Goal: Task Accomplishment & Management: Use online tool/utility

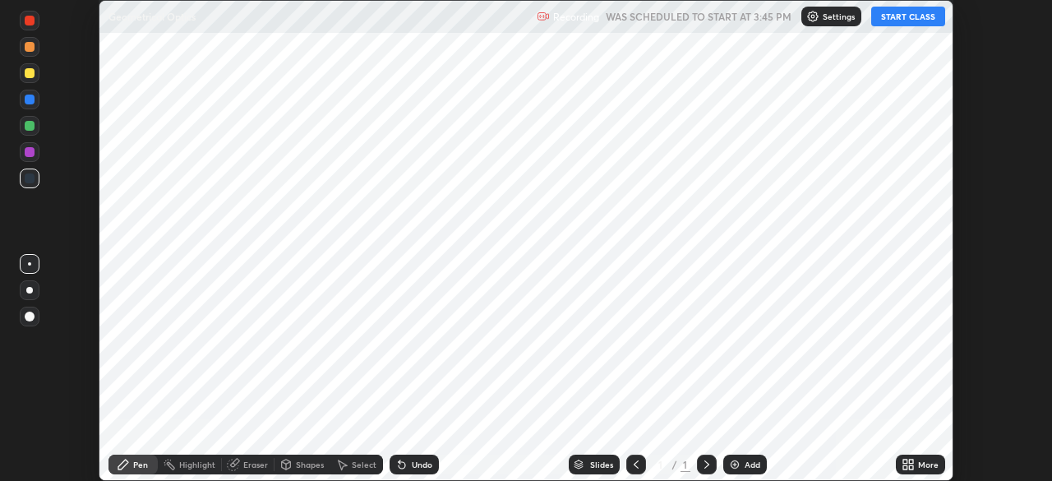
scroll to position [481, 1051]
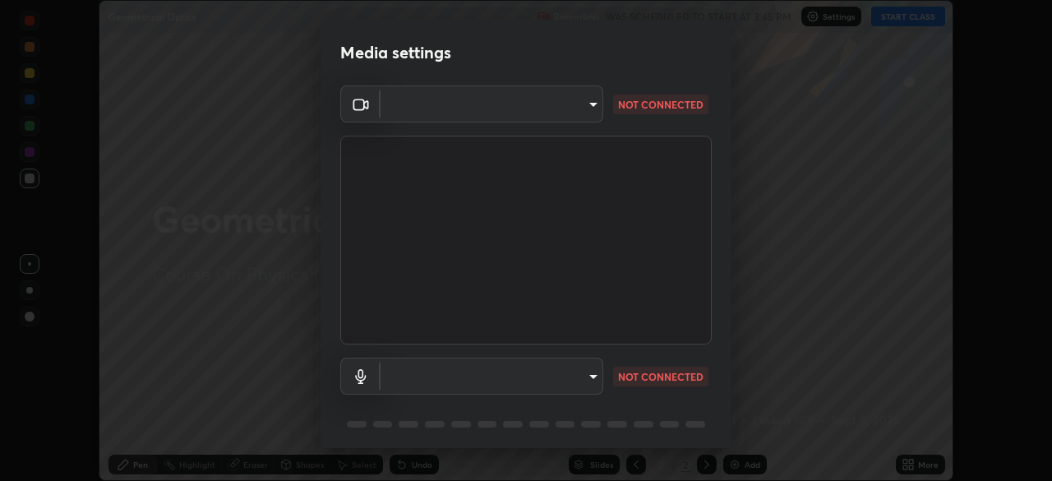
type input "b04d3f4aab0507a607fcb058103082b40897ea5b56942dd6fa8112f95d025699"
type input "communications"
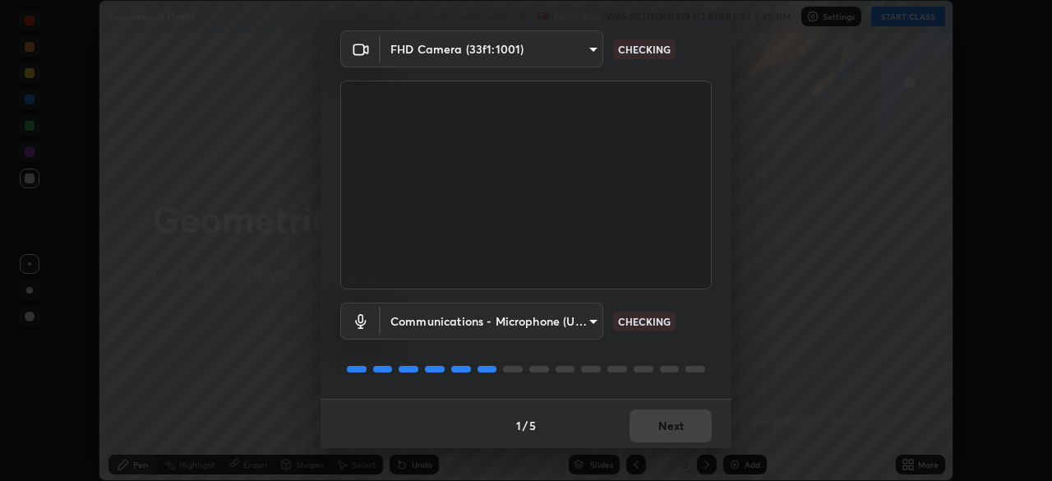
scroll to position [58, 0]
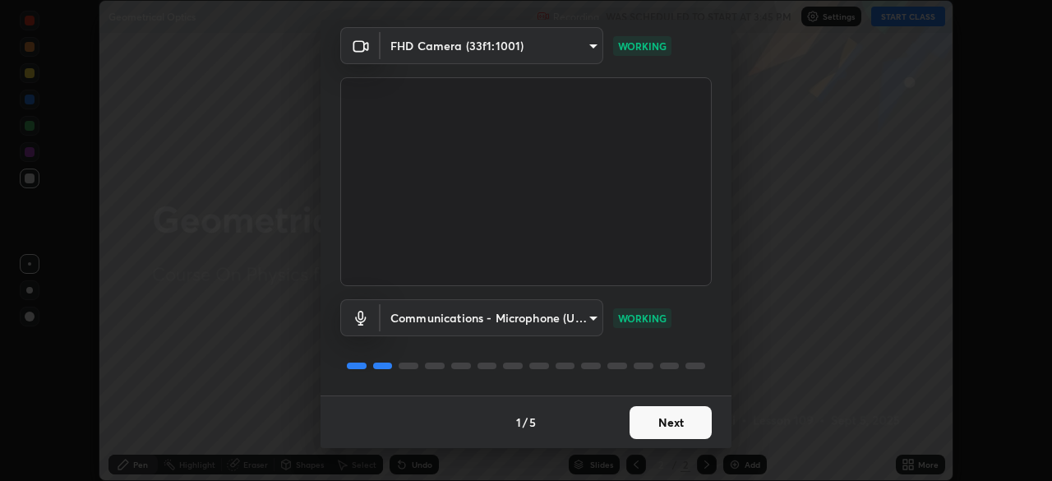
click at [692, 418] on button "Next" at bounding box center [671, 422] width 82 height 33
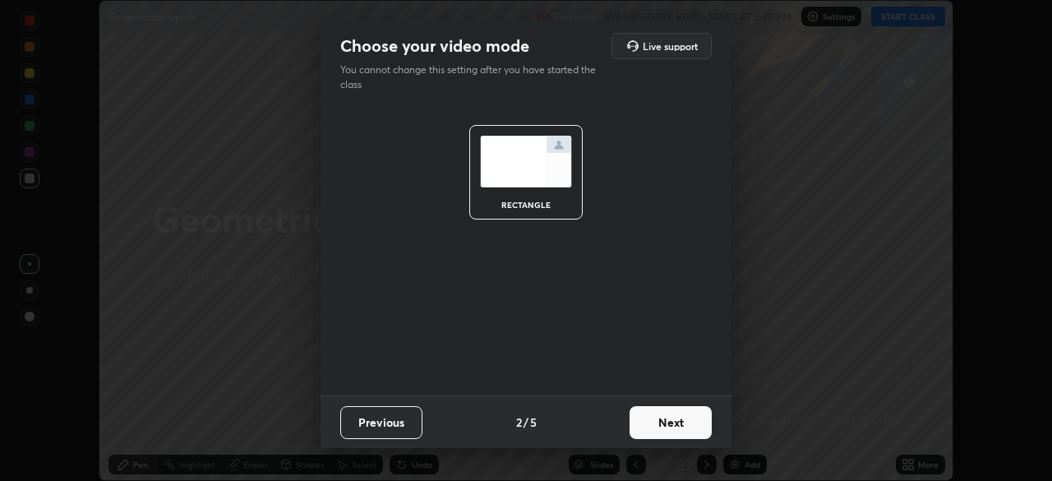
scroll to position [0, 0]
click at [686, 426] on button "Next" at bounding box center [671, 422] width 82 height 33
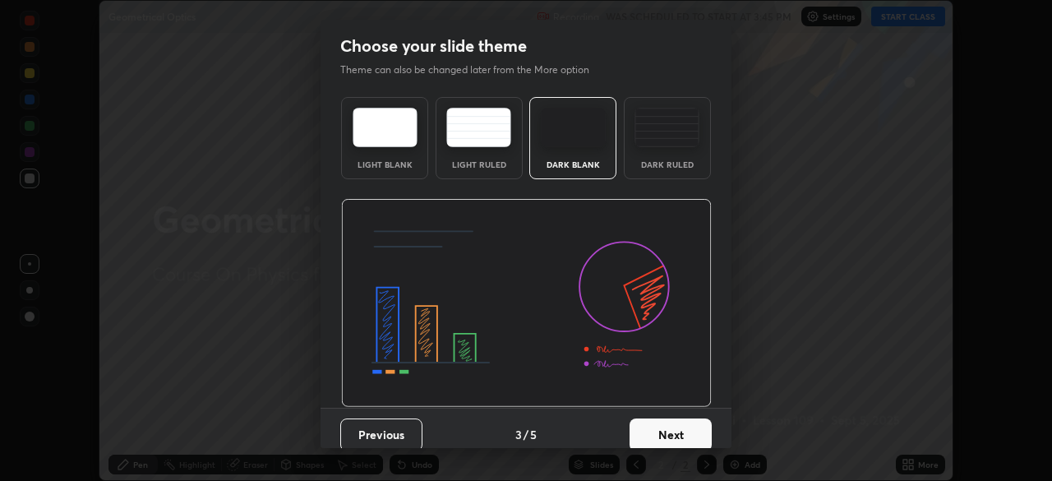
click at [692, 429] on button "Next" at bounding box center [671, 434] width 82 height 33
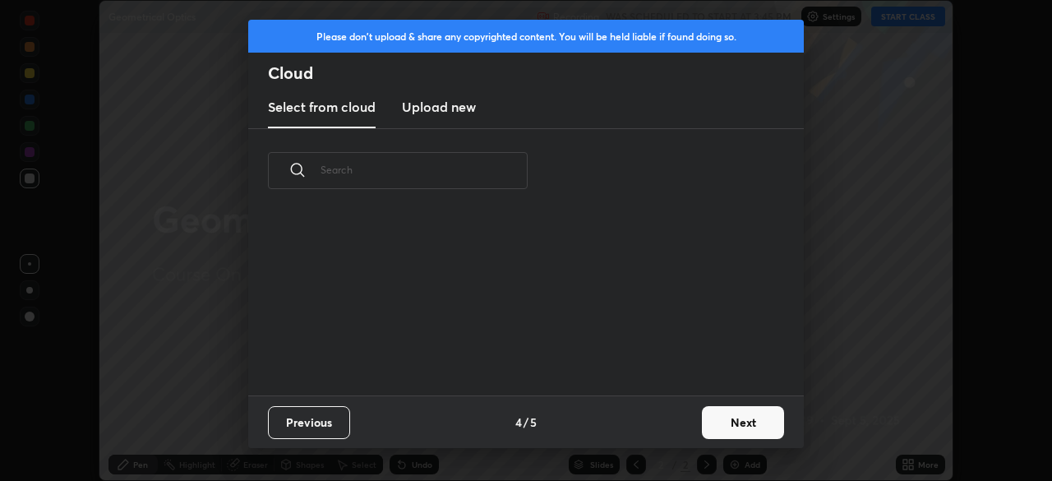
click at [703, 433] on button "Next" at bounding box center [743, 422] width 82 height 33
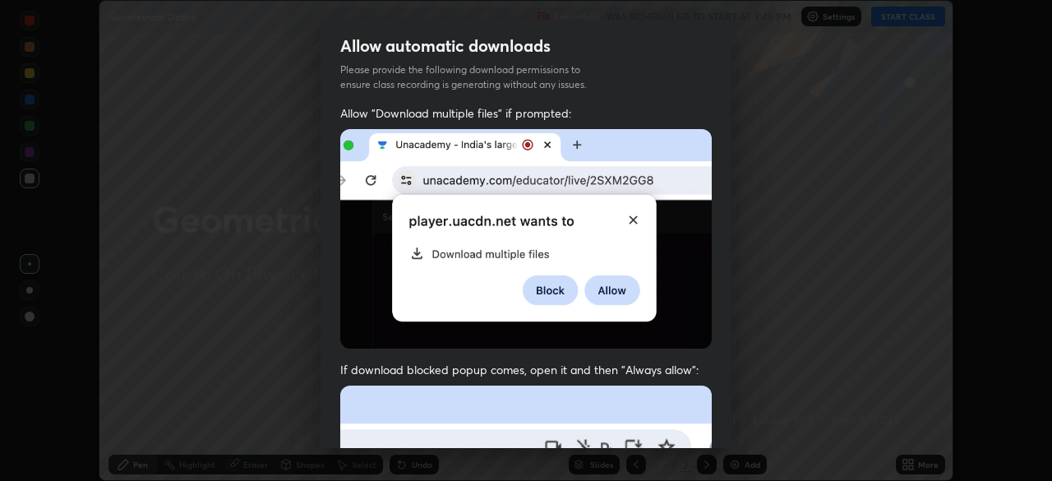
click at [719, 423] on div "Allow "Download multiple files" if prompted: If download blocked popup comes, o…" at bounding box center [526, 451] width 411 height 692
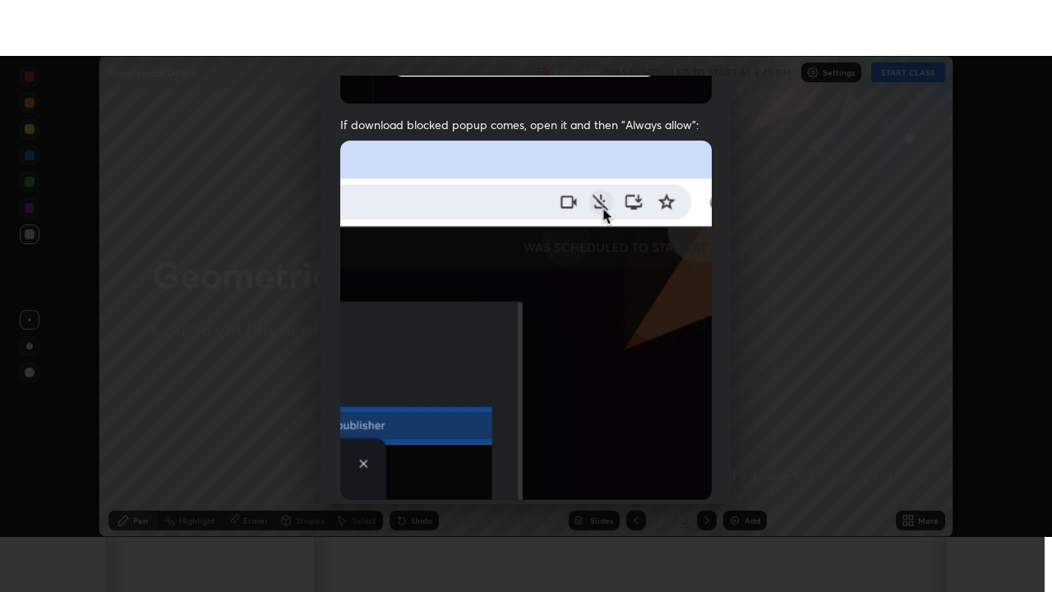
scroll to position [394, 0]
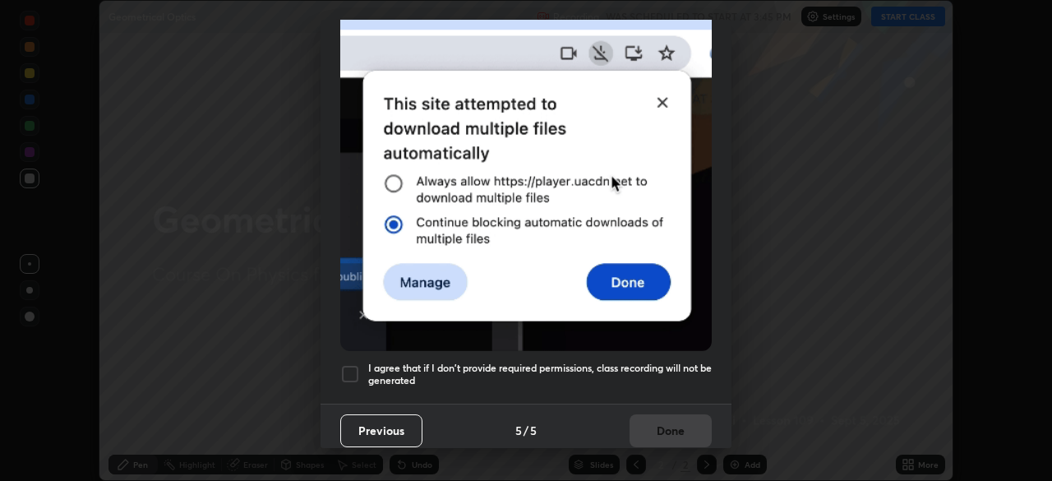
click at [643, 375] on h5 "I agree that if I don't provide required permissions, class recording will not …" at bounding box center [540, 374] width 344 height 25
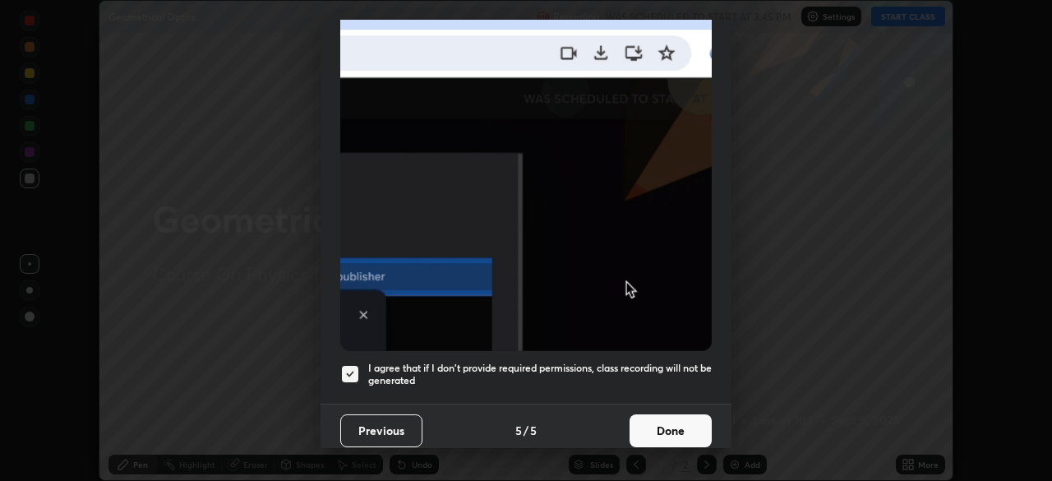
click at [667, 427] on button "Done" at bounding box center [671, 430] width 82 height 33
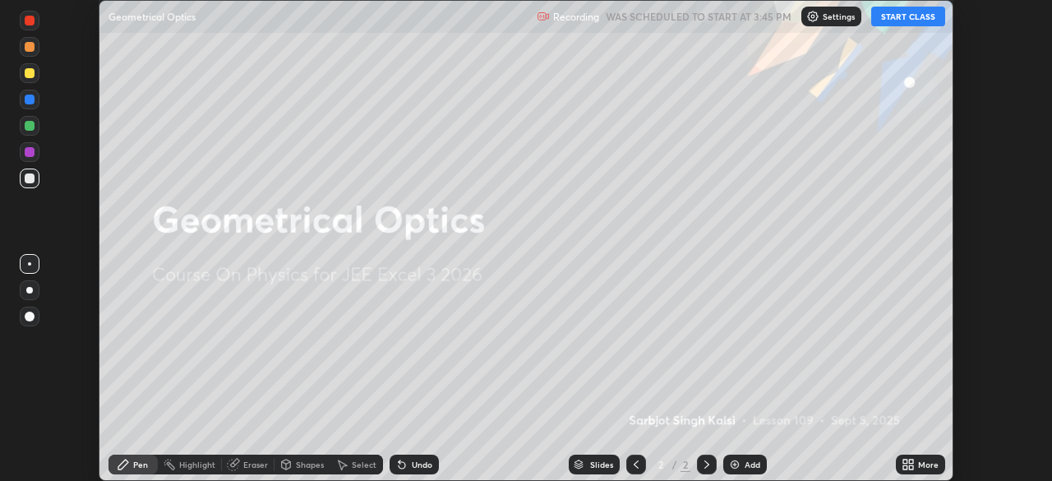
click at [921, 456] on div "More" at bounding box center [920, 465] width 49 height 20
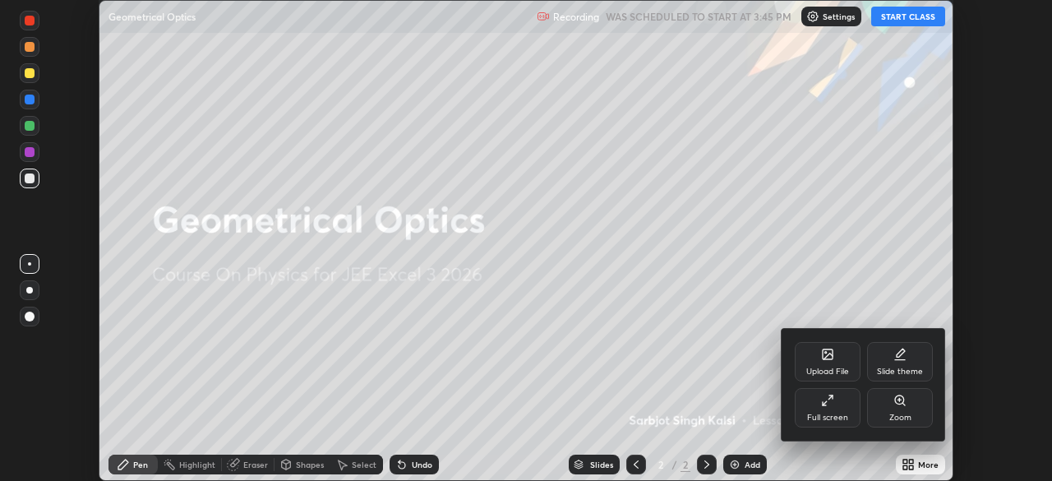
click at [833, 406] on icon at bounding box center [827, 400] width 13 height 13
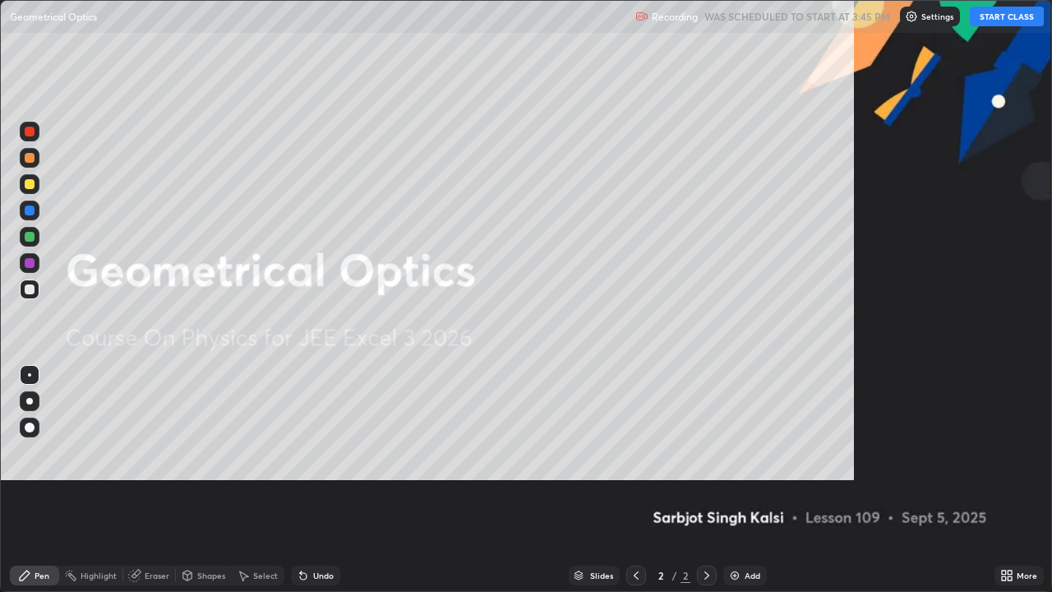
scroll to position [592, 1052]
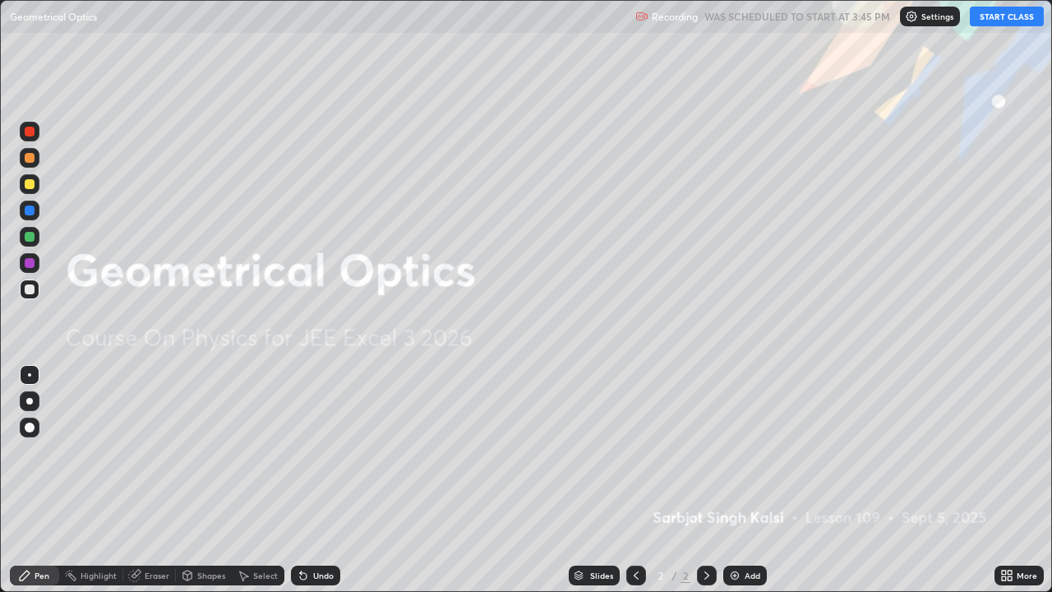
click at [753, 480] on div "Add" at bounding box center [745, 576] width 44 height 20
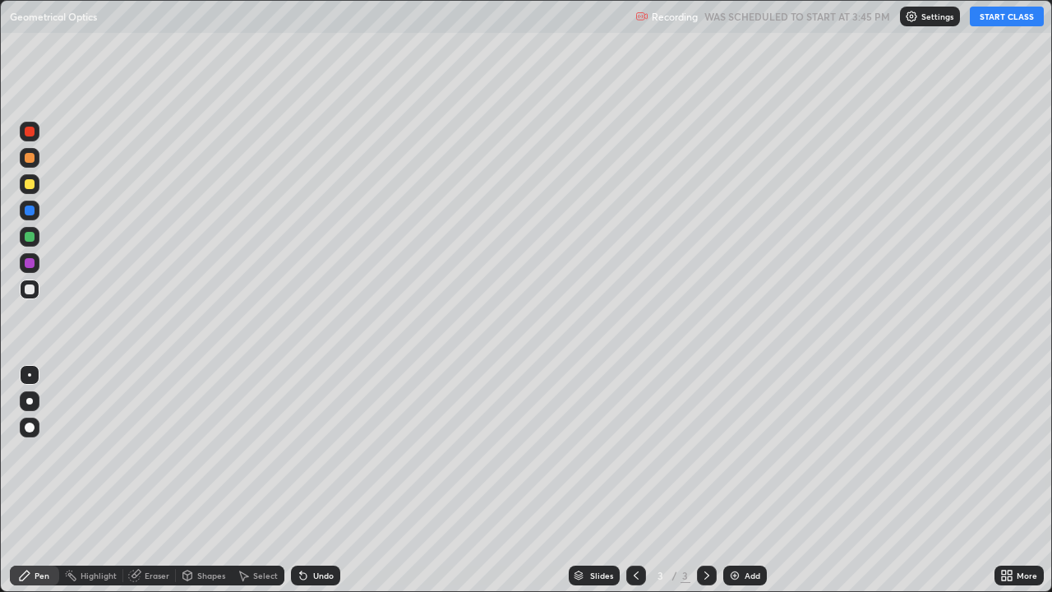
click at [997, 20] on button "START CLASS" at bounding box center [1007, 17] width 74 height 20
click at [29, 185] on div at bounding box center [30, 184] width 10 height 10
click at [25, 289] on div at bounding box center [30, 289] width 10 height 10
click at [25, 234] on div at bounding box center [30, 237] width 10 height 10
click at [300, 480] on icon at bounding box center [303, 576] width 7 height 7
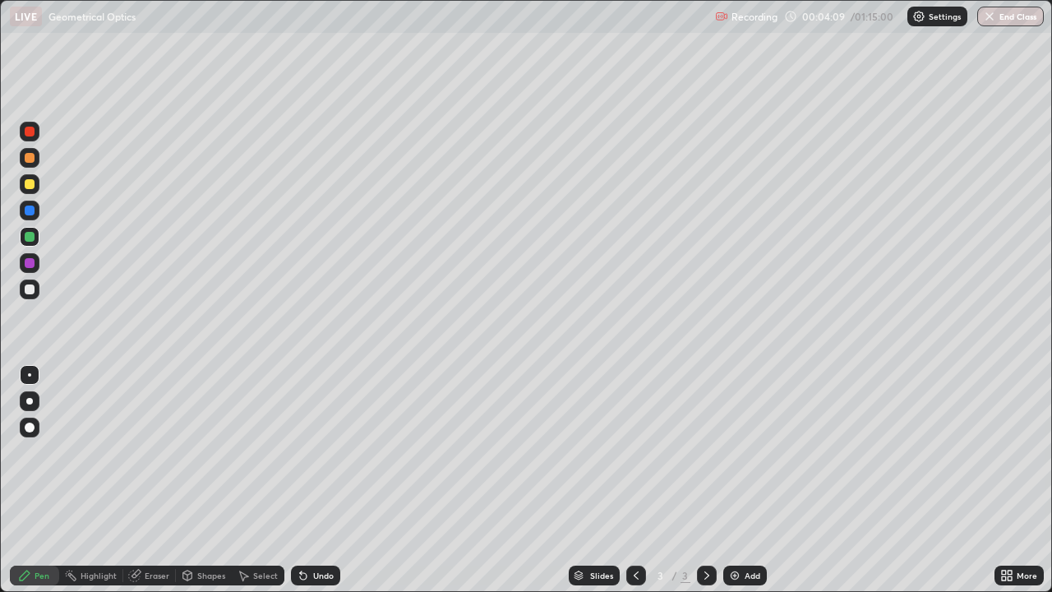
click at [25, 293] on div at bounding box center [30, 289] width 10 height 10
click at [330, 480] on div "Undo" at bounding box center [323, 575] width 21 height 8
click at [737, 480] on img at bounding box center [734, 575] width 13 height 13
click at [30, 290] on div at bounding box center [30, 289] width 10 height 10
click at [307, 480] on icon at bounding box center [303, 575] width 13 height 13
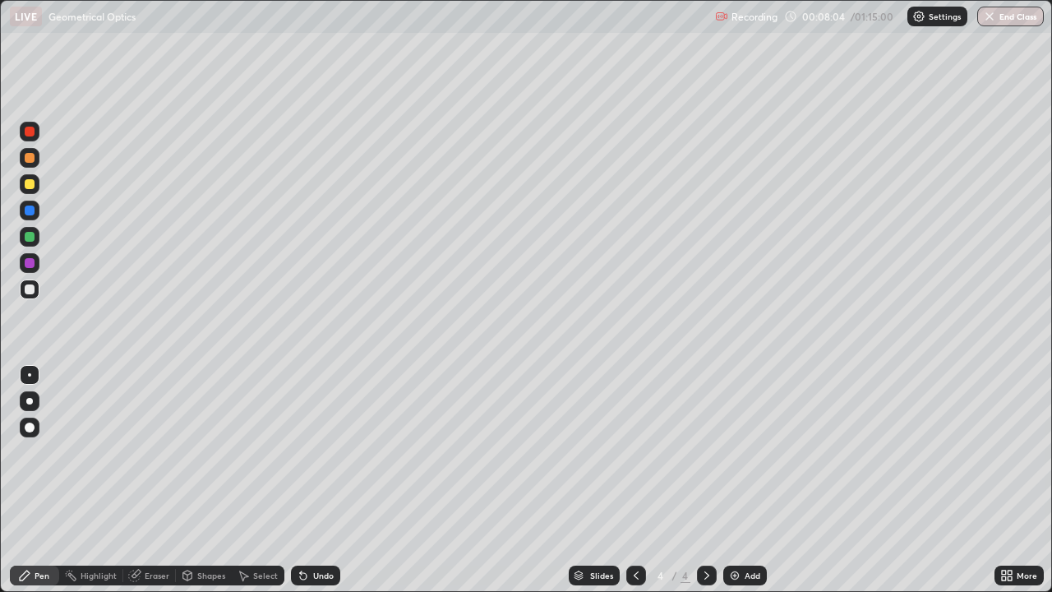
click at [308, 480] on div "Undo" at bounding box center [315, 576] width 49 height 20
click at [30, 243] on div at bounding box center [30, 237] width 20 height 20
click at [36, 186] on div at bounding box center [30, 184] width 20 height 20
click at [145, 480] on div "Eraser" at bounding box center [157, 575] width 25 height 8
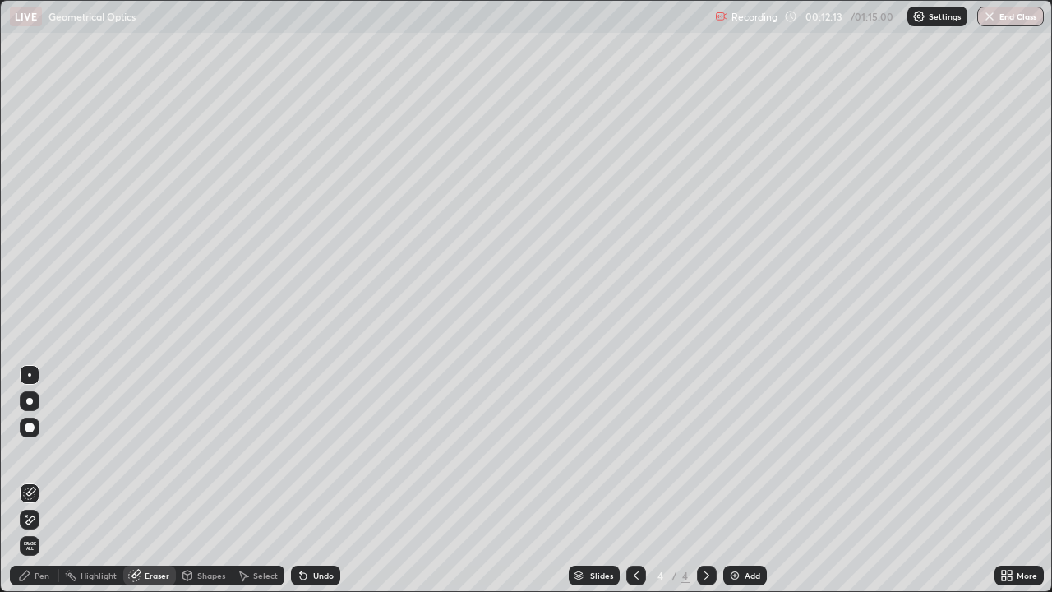
click at [39, 480] on div at bounding box center [30, 519] width 20 height 26
click at [26, 480] on div "Pen" at bounding box center [34, 576] width 49 height 20
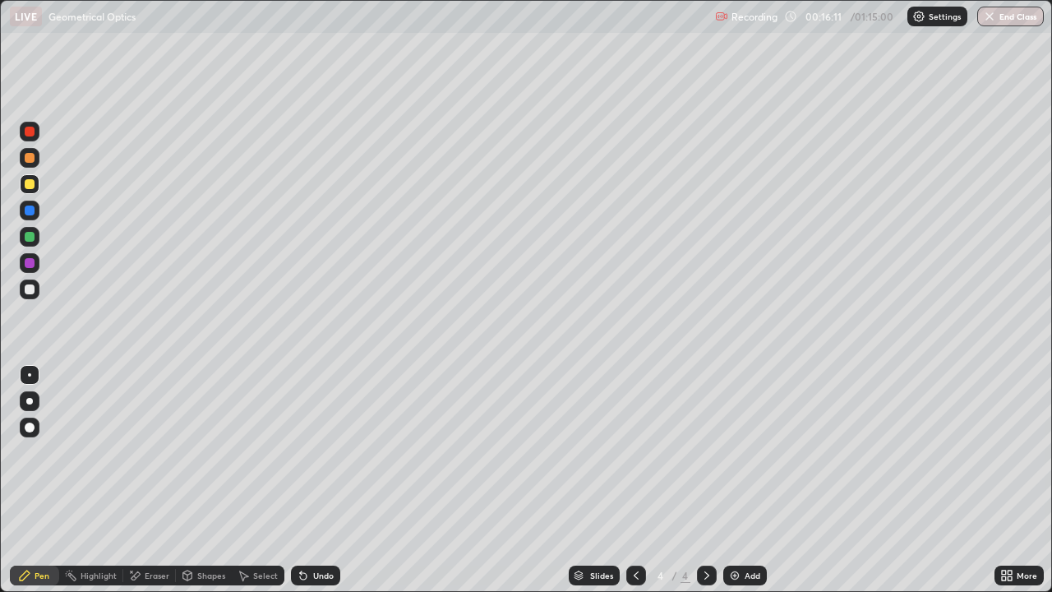
click at [32, 288] on div at bounding box center [30, 289] width 10 height 10
click at [28, 237] on div at bounding box center [30, 237] width 10 height 10
click at [26, 186] on div at bounding box center [30, 184] width 10 height 10
click at [252, 480] on div "Select" at bounding box center [258, 576] width 53 height 20
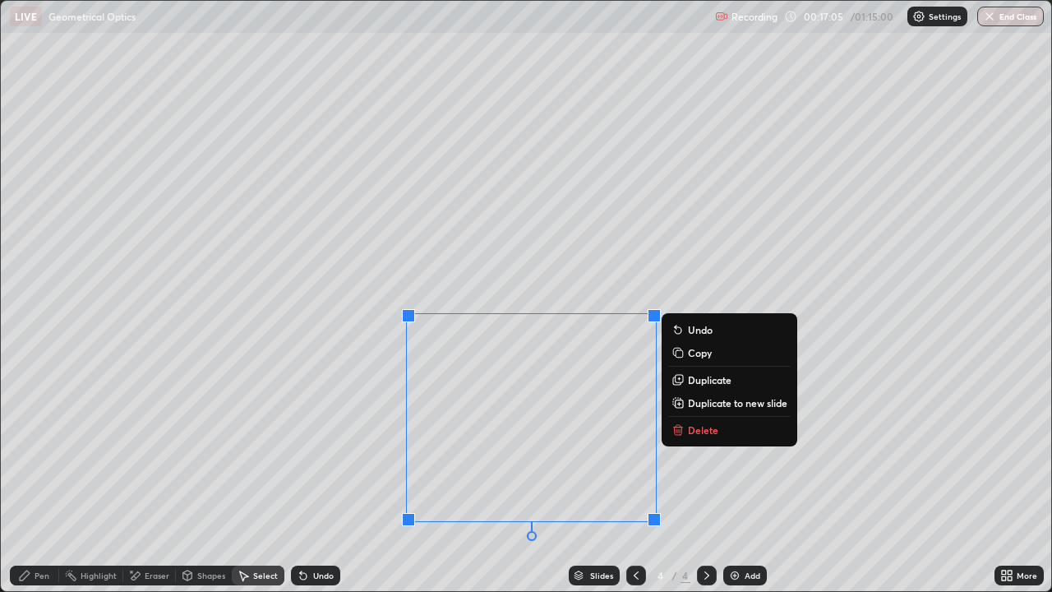
click at [703, 404] on p "Duplicate to new slide" at bounding box center [737, 402] width 99 height 13
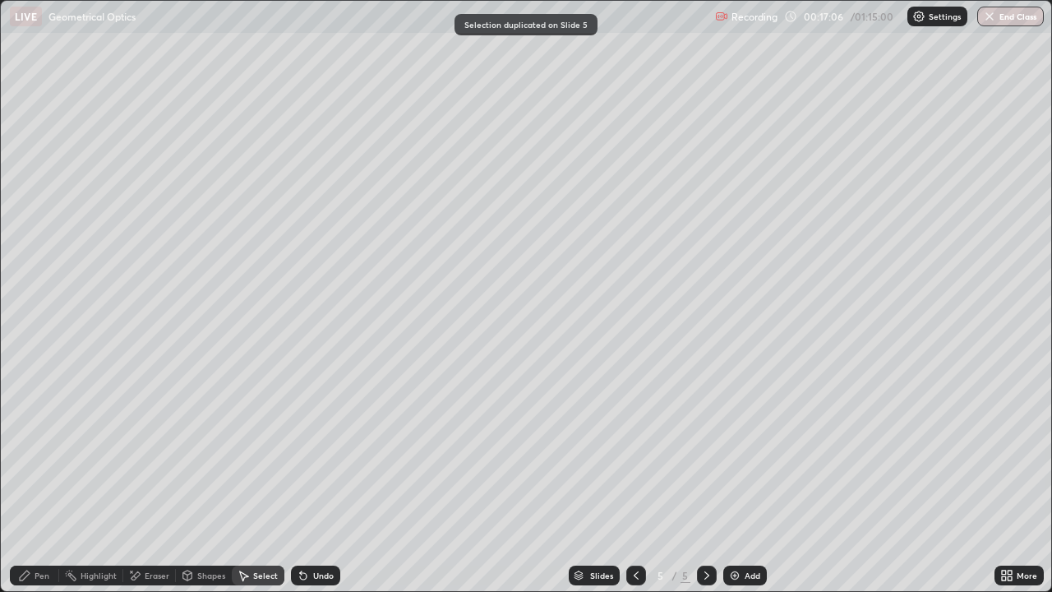
click at [35, 480] on div "Pen" at bounding box center [42, 575] width 15 height 8
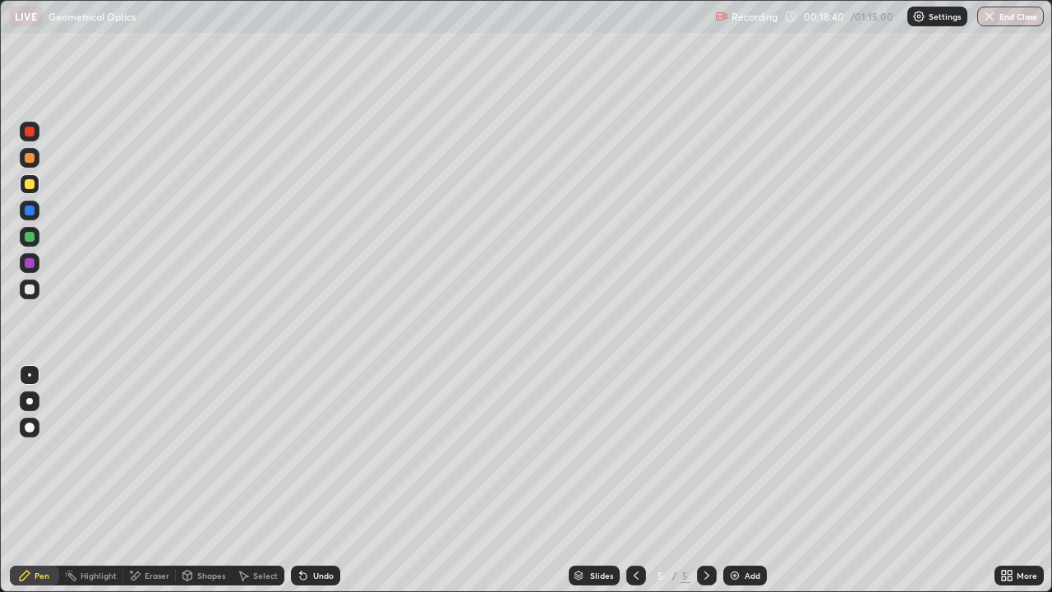
click at [32, 292] on div at bounding box center [30, 289] width 10 height 10
click at [320, 480] on div "Undo" at bounding box center [315, 576] width 49 height 20
click at [331, 480] on div "Undo" at bounding box center [315, 576] width 49 height 20
click at [159, 480] on div "Eraser" at bounding box center [157, 575] width 25 height 8
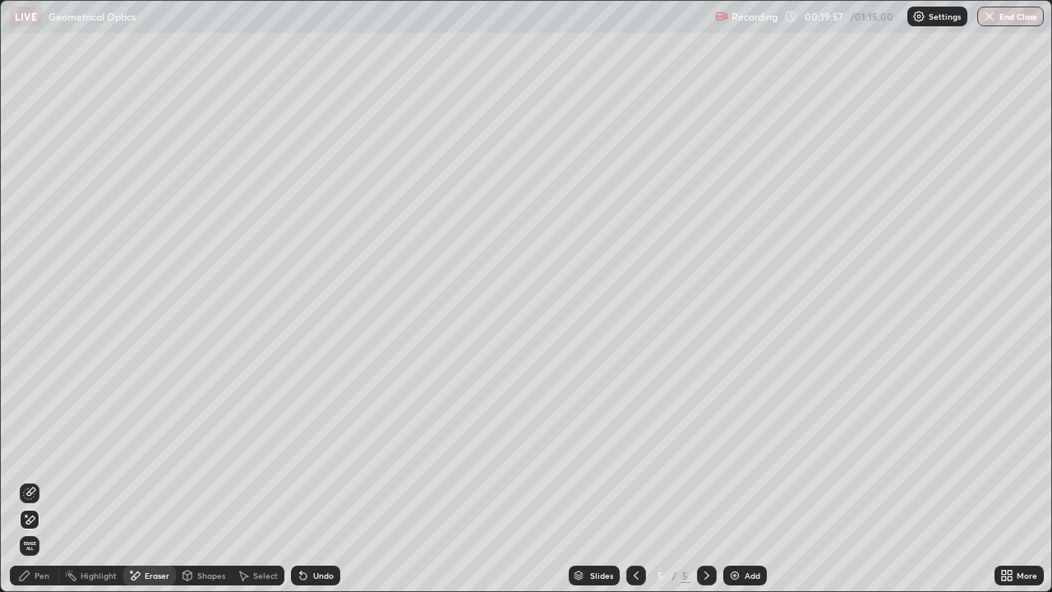
click at [37, 480] on div "Pen" at bounding box center [34, 576] width 49 height 20
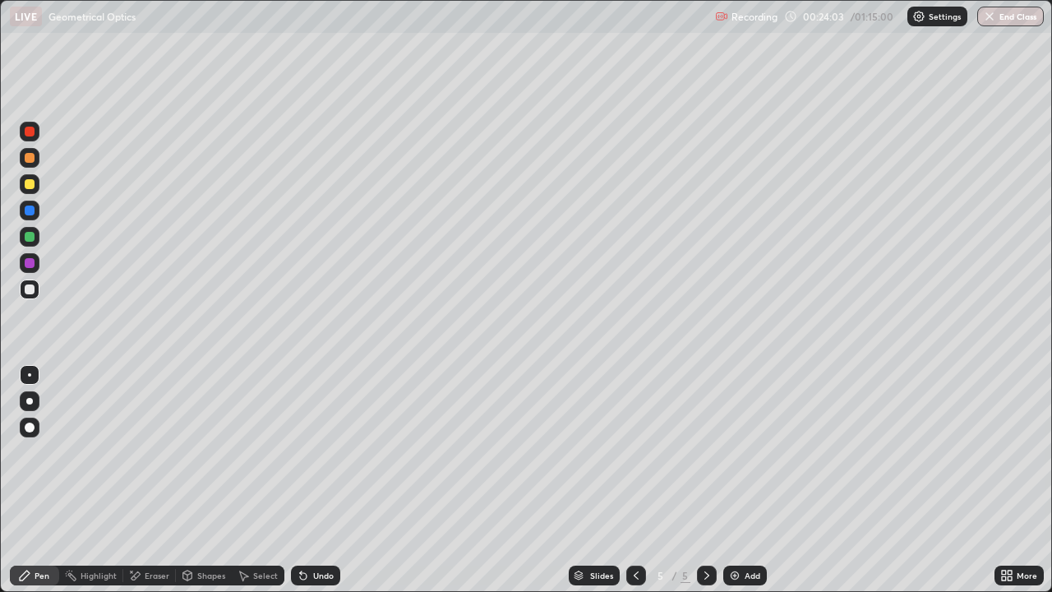
click at [29, 289] on div at bounding box center [30, 289] width 10 height 10
click at [736, 480] on img at bounding box center [734, 575] width 13 height 13
click at [35, 298] on div at bounding box center [30, 289] width 20 height 20
click at [36, 182] on div at bounding box center [30, 184] width 20 height 20
click at [33, 288] on div at bounding box center [30, 289] width 10 height 10
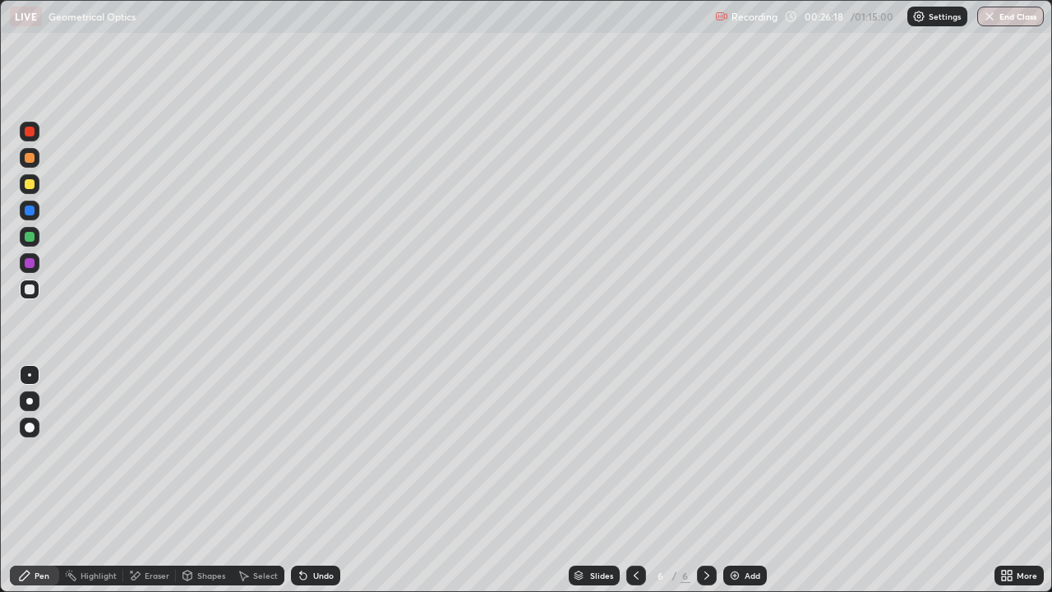
click at [30, 238] on div at bounding box center [30, 237] width 10 height 10
click at [315, 480] on div "Undo" at bounding box center [323, 575] width 21 height 8
click at [317, 480] on div "Undo" at bounding box center [323, 575] width 21 height 8
click at [32, 290] on div at bounding box center [30, 289] width 10 height 10
click at [294, 480] on div "Undo" at bounding box center [315, 576] width 49 height 20
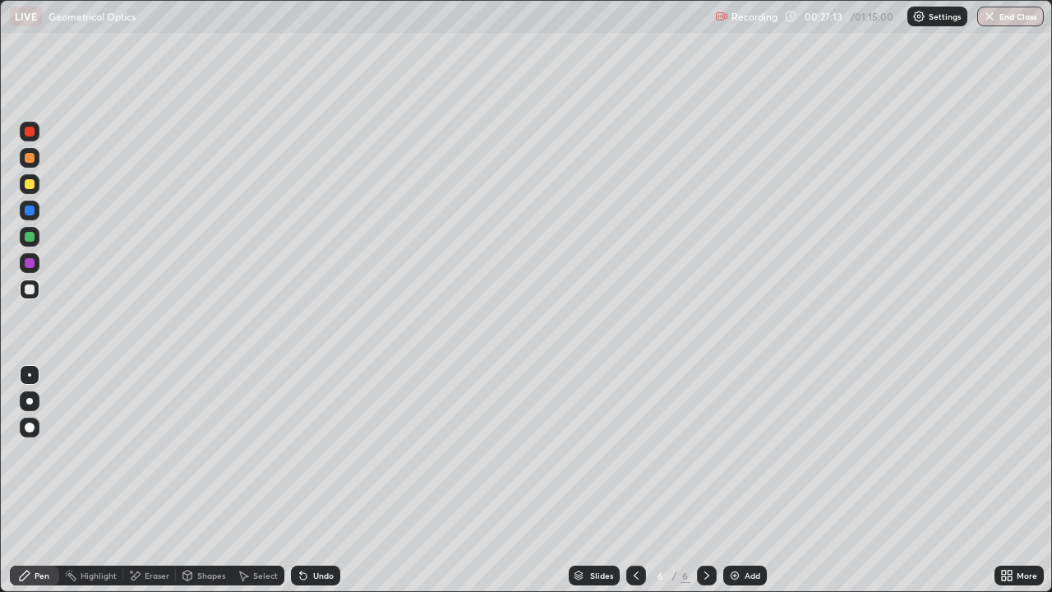
click at [29, 237] on div at bounding box center [30, 237] width 10 height 10
click at [33, 288] on div at bounding box center [30, 289] width 10 height 10
click at [29, 297] on div at bounding box center [30, 289] width 20 height 20
click at [30, 188] on div at bounding box center [30, 184] width 10 height 10
click at [28, 238] on div at bounding box center [30, 237] width 10 height 10
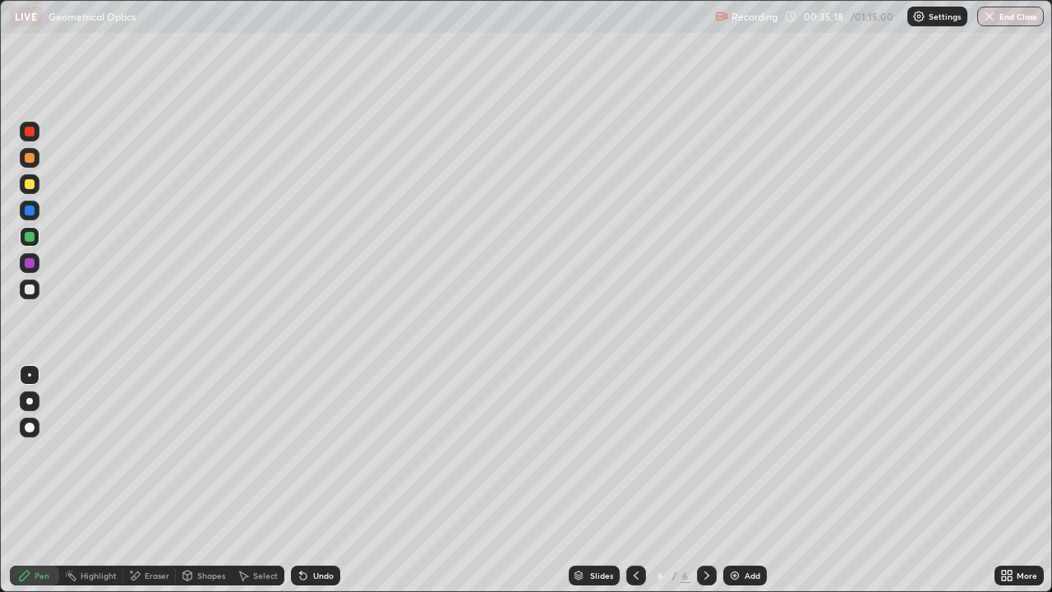
click at [745, 480] on div "Add" at bounding box center [745, 576] width 44 height 20
click at [36, 290] on div at bounding box center [30, 289] width 20 height 20
click at [36, 289] on div at bounding box center [30, 289] width 20 height 20
click at [325, 480] on div "Undo" at bounding box center [315, 576] width 49 height 20
click at [308, 480] on div "Undo" at bounding box center [315, 576] width 49 height 20
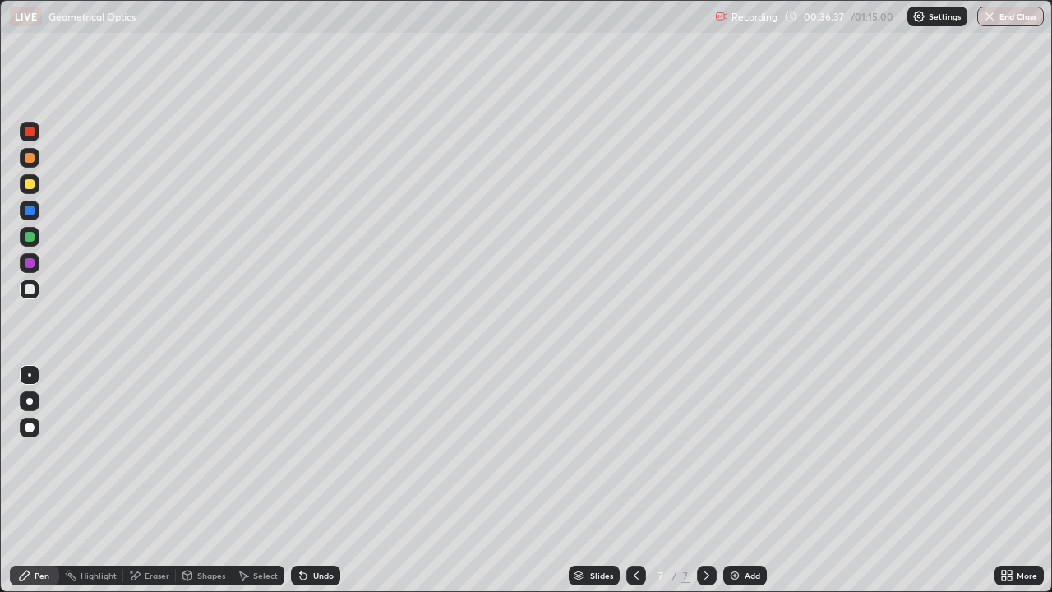
click at [309, 480] on div "Undo" at bounding box center [315, 576] width 49 height 20
click at [313, 480] on div "Undo" at bounding box center [323, 575] width 21 height 8
click at [34, 239] on div at bounding box center [30, 237] width 10 height 10
click at [312, 480] on div "Undo" at bounding box center [315, 576] width 49 height 20
click at [311, 480] on div "Undo" at bounding box center [315, 576] width 49 height 20
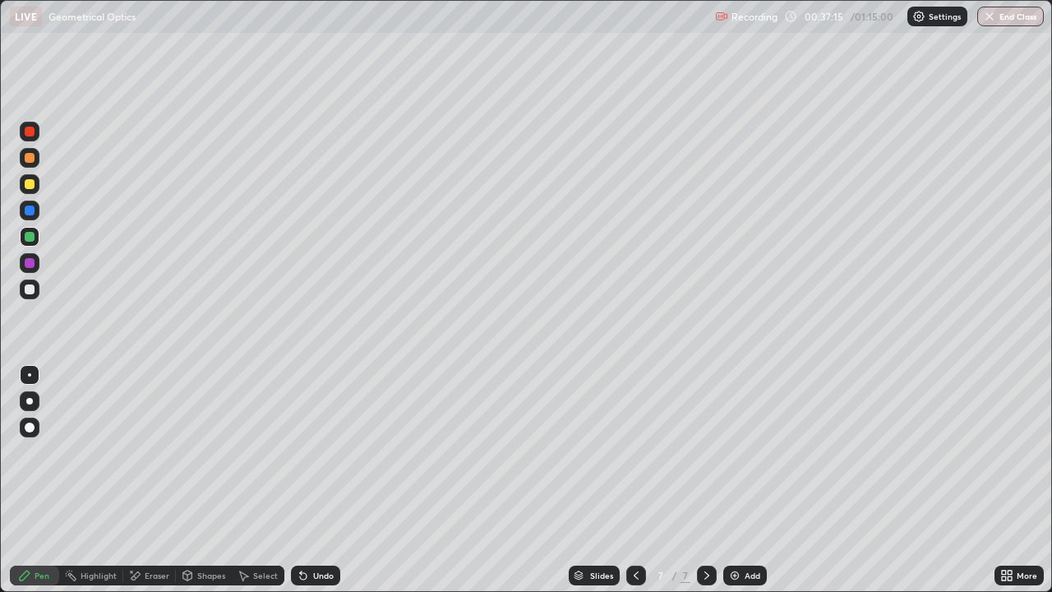
click at [23, 289] on div at bounding box center [30, 289] width 20 height 20
click at [312, 480] on div "Undo" at bounding box center [315, 576] width 49 height 20
click at [310, 480] on div "Undo" at bounding box center [315, 576] width 49 height 20
click at [301, 480] on icon at bounding box center [303, 576] width 7 height 7
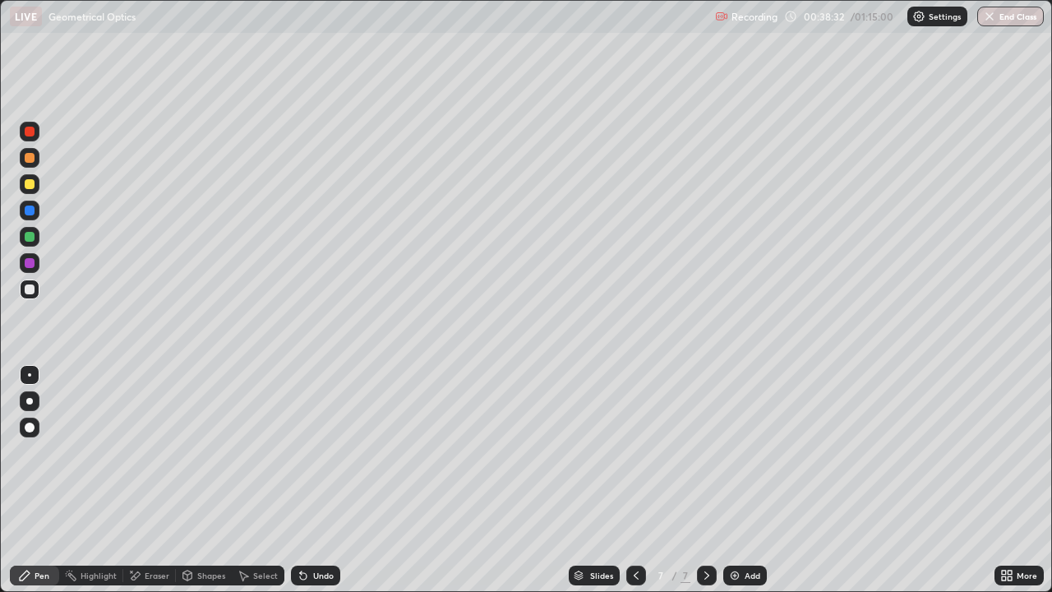
click at [301, 480] on icon at bounding box center [303, 576] width 7 height 7
click at [300, 480] on icon at bounding box center [303, 576] width 7 height 7
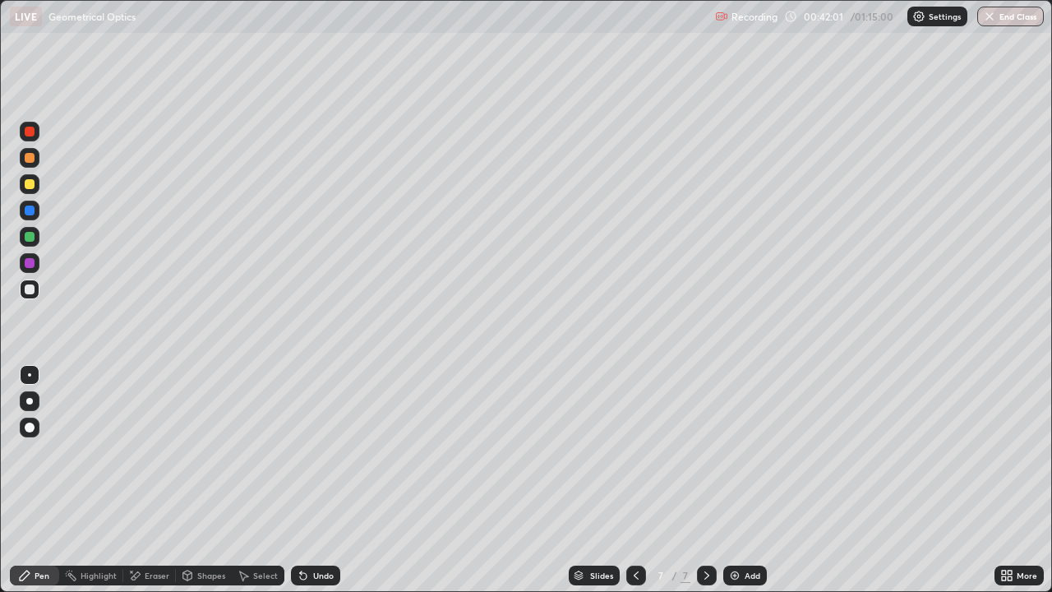
click at [740, 480] on img at bounding box center [734, 575] width 13 height 13
click at [36, 289] on div at bounding box center [30, 289] width 20 height 20
click at [313, 480] on div "Undo" at bounding box center [323, 575] width 21 height 8
click at [38, 288] on div at bounding box center [30, 289] width 20 height 20
click at [32, 187] on div at bounding box center [30, 184] width 10 height 10
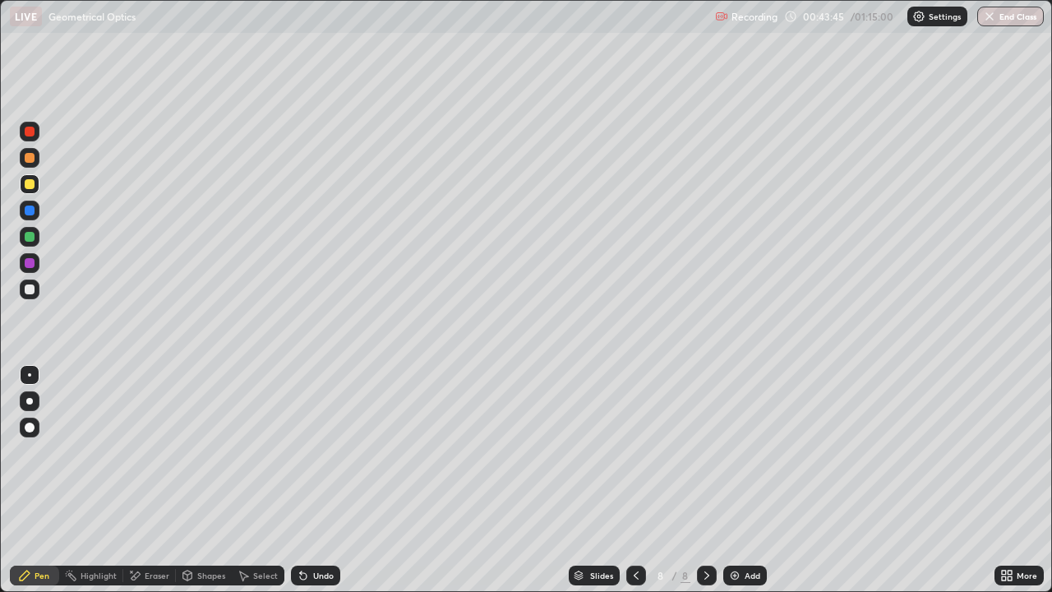
click at [301, 480] on icon at bounding box center [303, 576] width 7 height 7
click at [30, 286] on div at bounding box center [30, 289] width 10 height 10
click at [153, 480] on div "Eraser" at bounding box center [157, 575] width 25 height 8
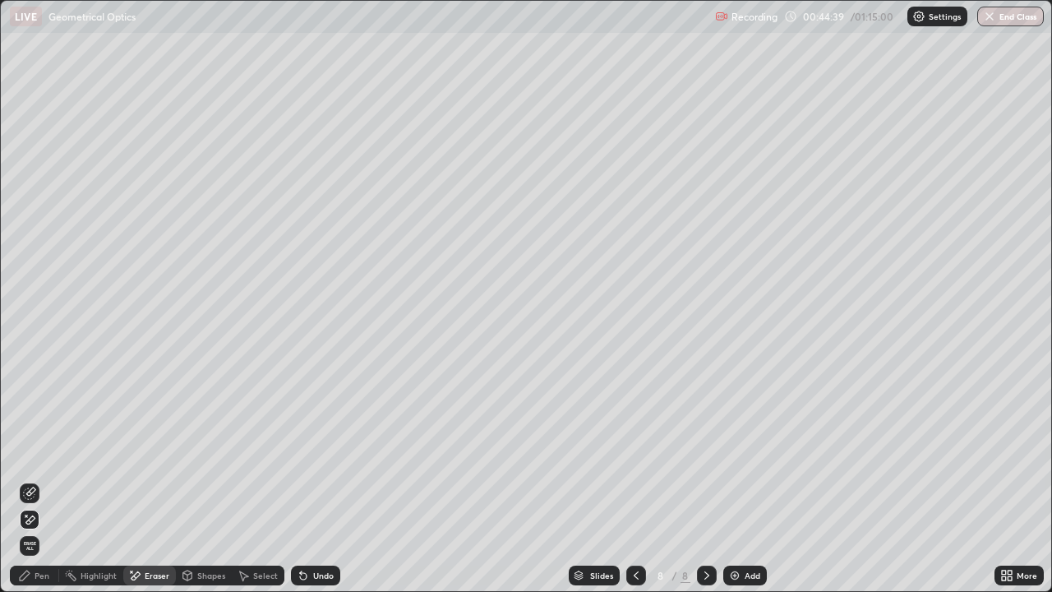
click at [46, 480] on div "Pen" at bounding box center [42, 575] width 15 height 8
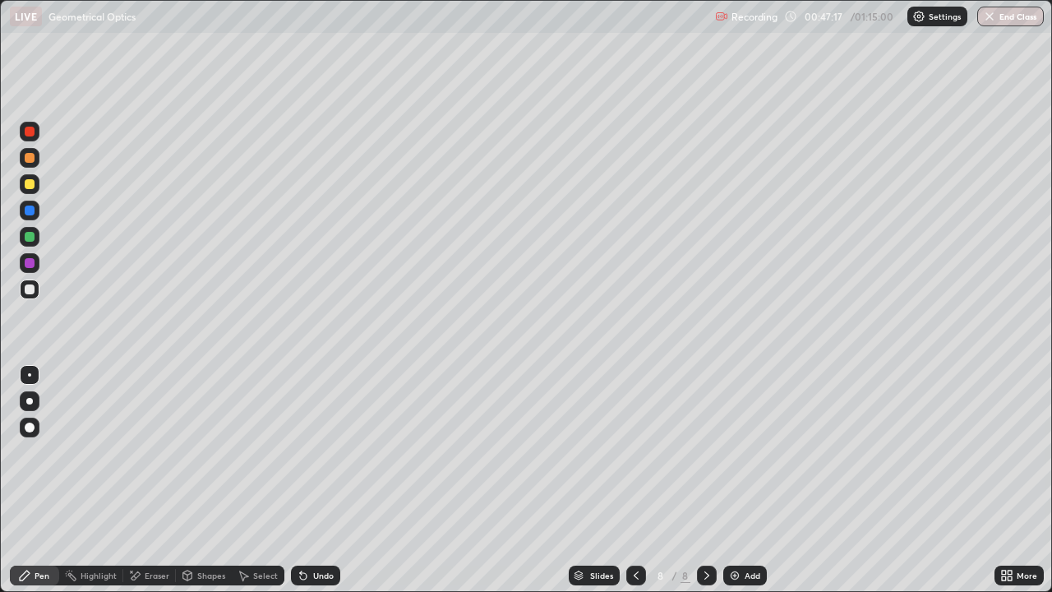
click at [734, 480] on img at bounding box center [734, 575] width 13 height 13
click at [319, 480] on div "Undo" at bounding box center [323, 575] width 21 height 8
click at [147, 480] on div "Eraser" at bounding box center [157, 575] width 25 height 8
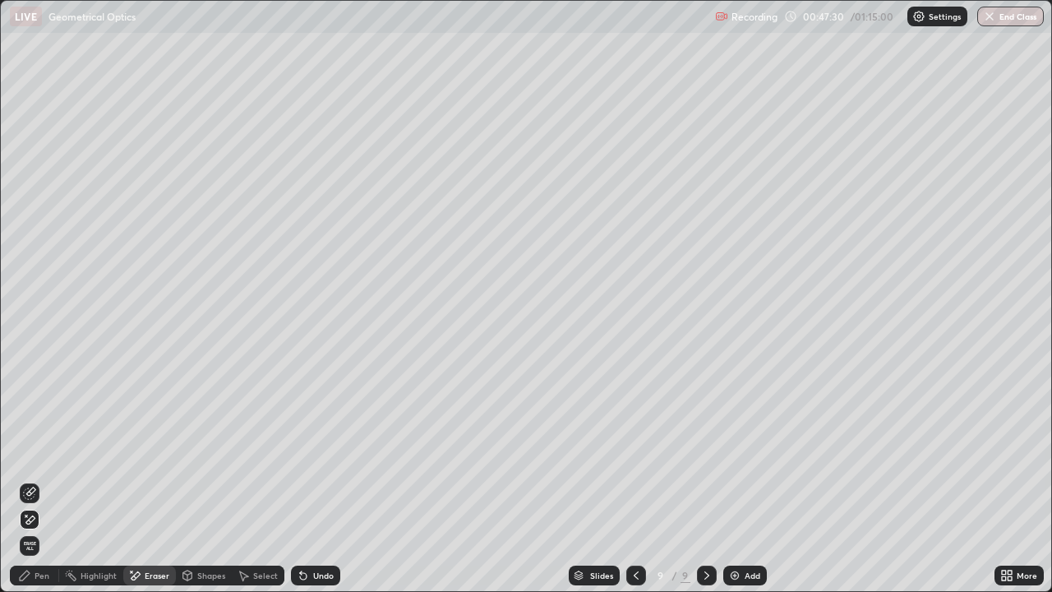
click at [30, 480] on icon at bounding box center [24, 575] width 13 height 13
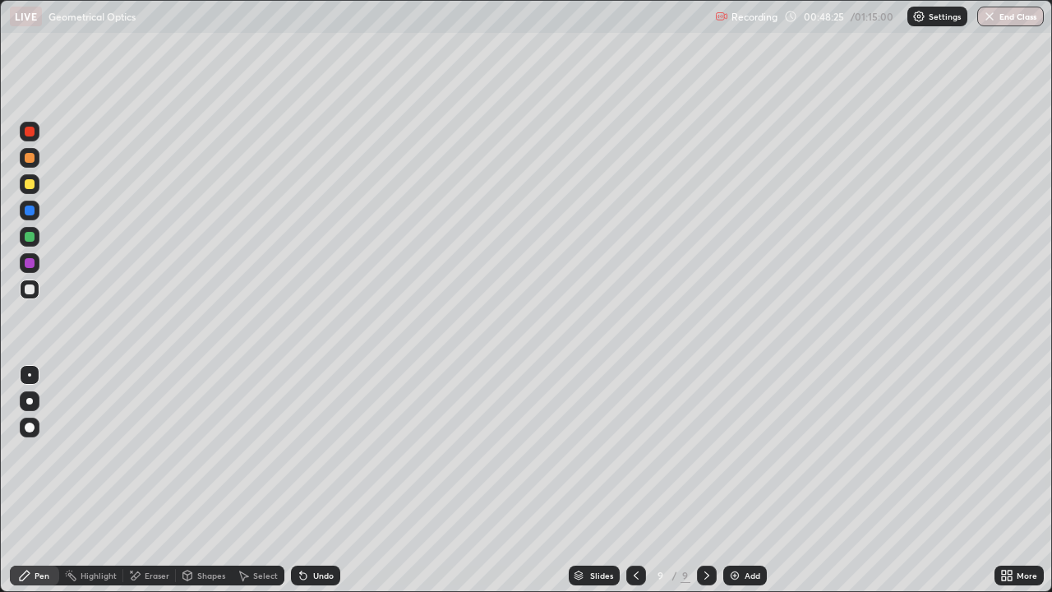
click at [27, 236] on div at bounding box center [30, 237] width 10 height 10
click at [30, 290] on div at bounding box center [30, 289] width 10 height 10
click at [316, 480] on div "Undo" at bounding box center [315, 576] width 49 height 20
click at [36, 293] on div at bounding box center [30, 289] width 20 height 20
click at [29, 213] on div at bounding box center [30, 211] width 10 height 10
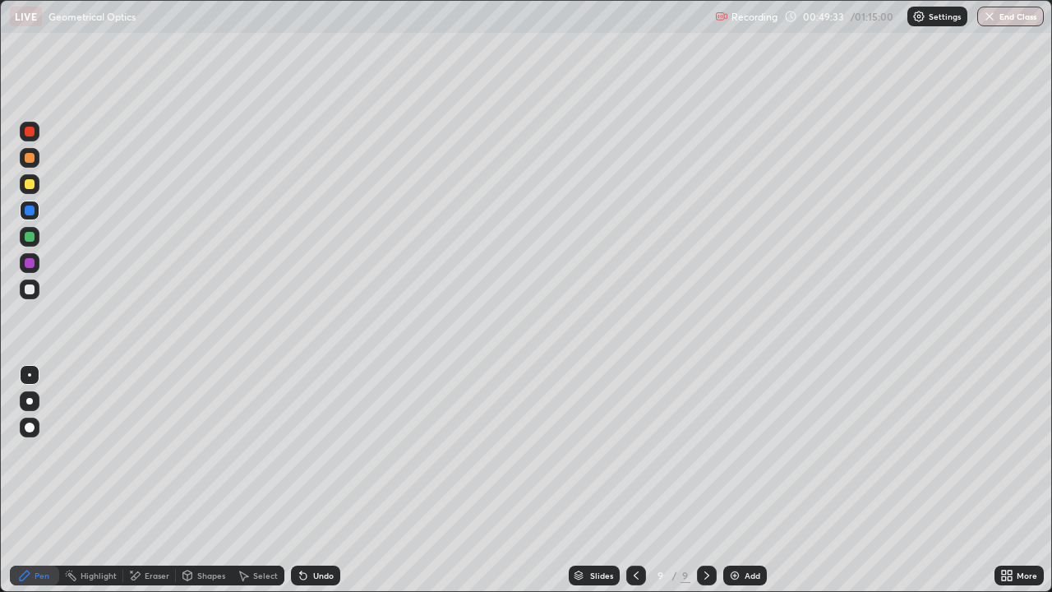
click at [29, 293] on div at bounding box center [30, 289] width 10 height 10
click at [338, 480] on div "Undo" at bounding box center [315, 576] width 49 height 20
click at [334, 480] on div "Undo" at bounding box center [315, 576] width 49 height 20
click at [332, 480] on div "Undo" at bounding box center [315, 576] width 49 height 20
click at [331, 480] on div "Undo" at bounding box center [315, 576] width 49 height 20
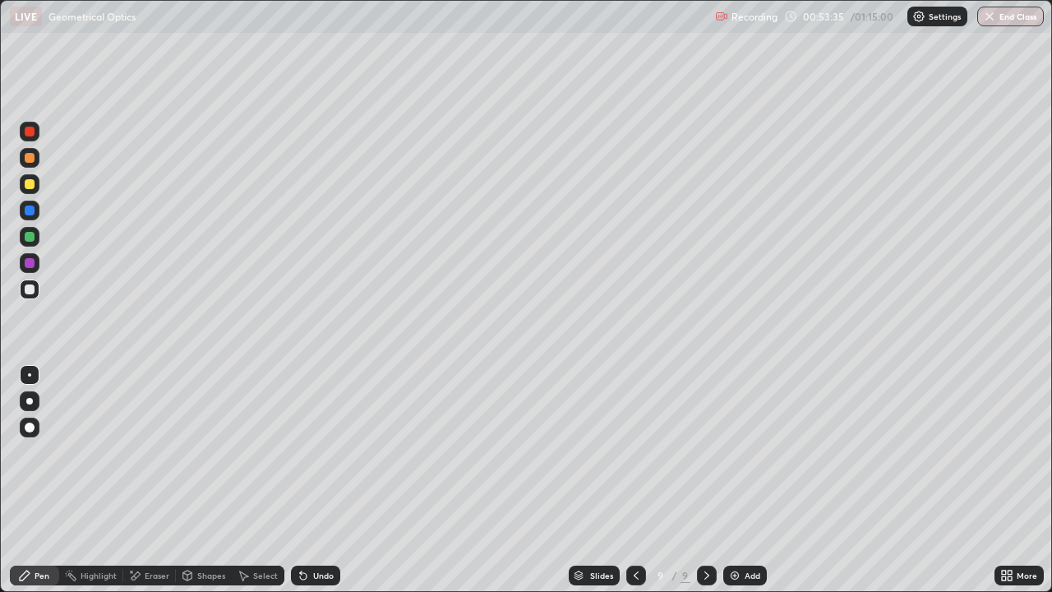
click at [331, 480] on div "Undo" at bounding box center [315, 576] width 49 height 20
click at [330, 480] on div "Undo" at bounding box center [315, 576] width 49 height 20
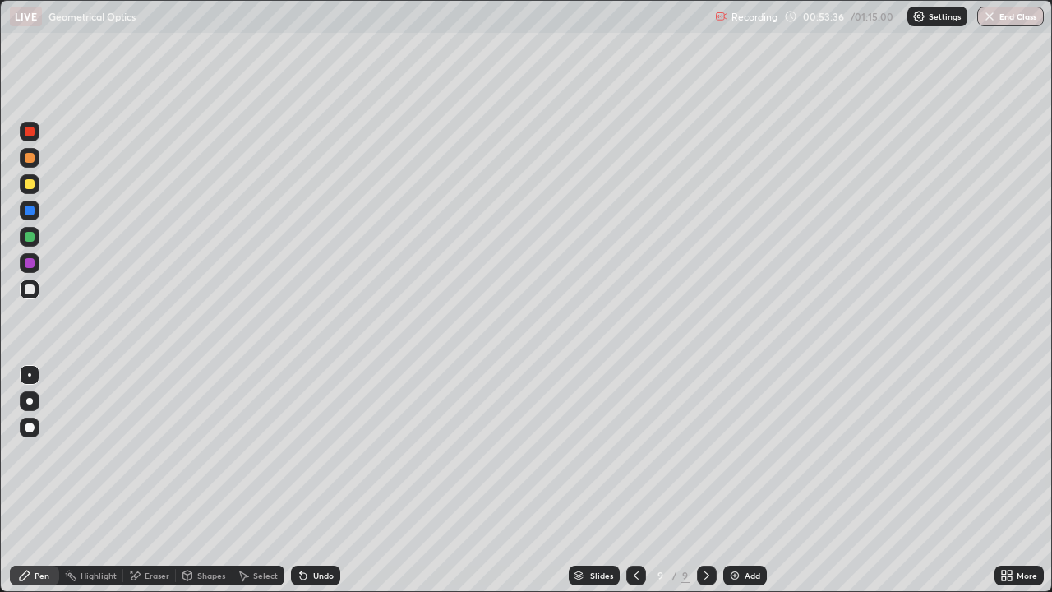
click at [327, 480] on div "Undo" at bounding box center [315, 576] width 49 height 20
click at [325, 480] on div "Undo" at bounding box center [323, 575] width 21 height 8
click at [149, 480] on div "Eraser" at bounding box center [149, 576] width 53 height 20
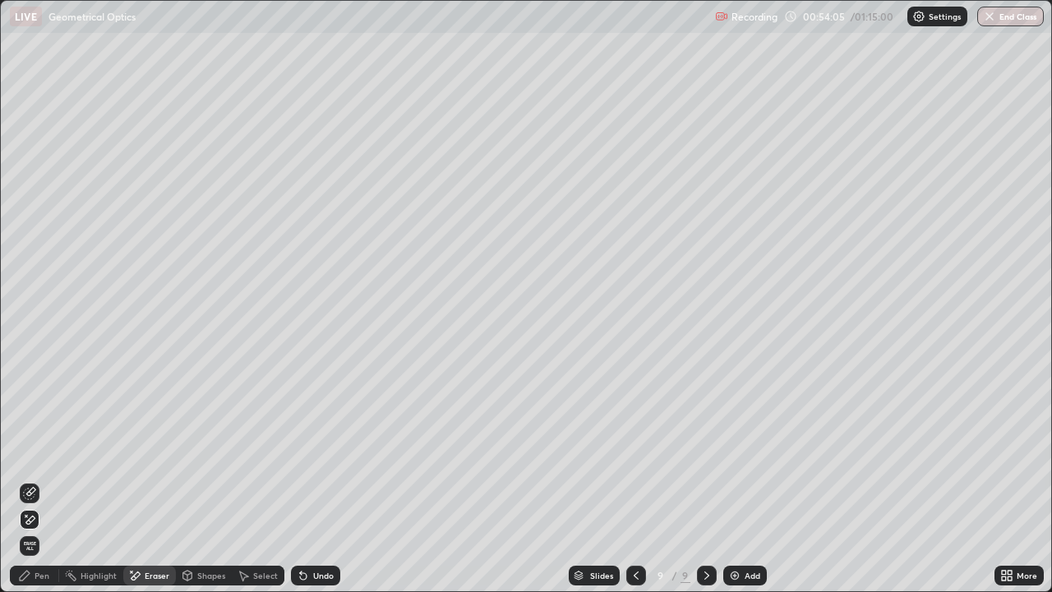
click at [47, 480] on div "Pen" at bounding box center [42, 575] width 15 height 8
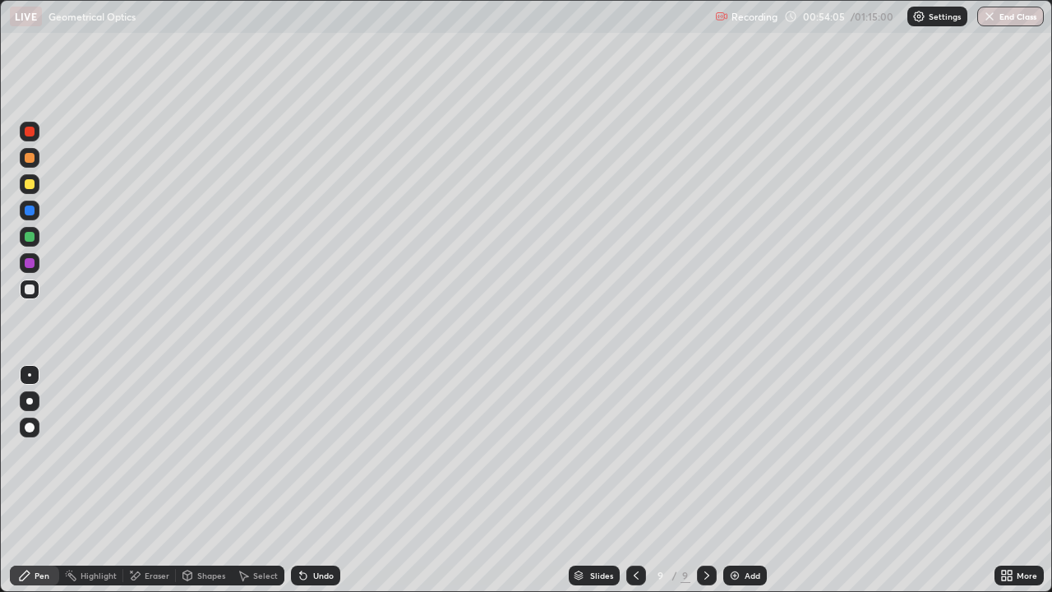
click at [30, 290] on div at bounding box center [30, 289] width 10 height 10
click at [32, 210] on div at bounding box center [30, 211] width 10 height 10
click at [26, 297] on div at bounding box center [30, 289] width 20 height 20
click at [311, 480] on div "Undo" at bounding box center [315, 576] width 49 height 20
click at [145, 480] on div "Eraser" at bounding box center [157, 575] width 25 height 8
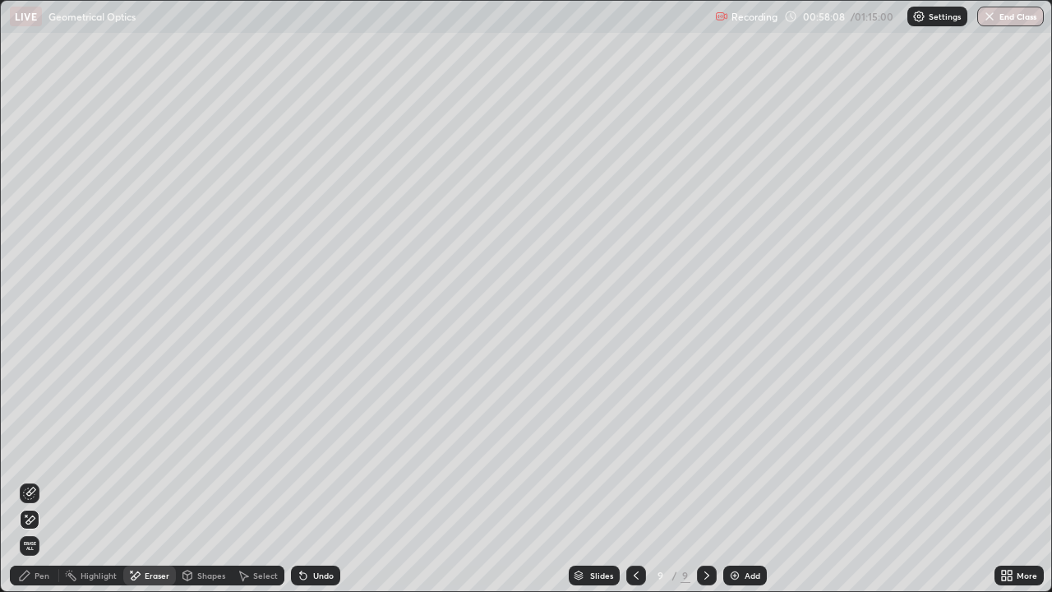
click at [40, 480] on div "Pen" at bounding box center [42, 575] width 15 height 8
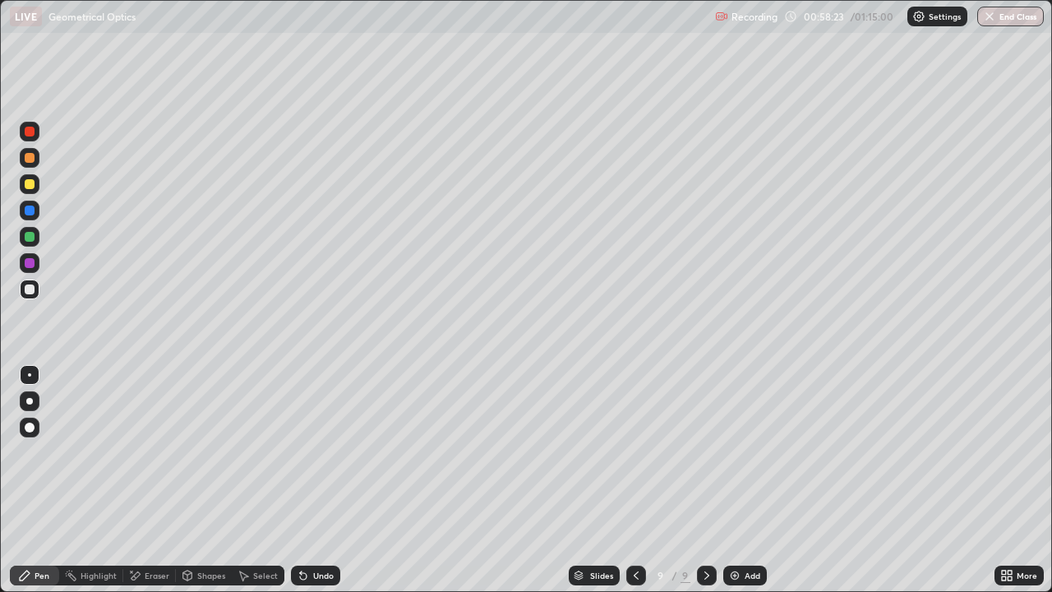
click at [156, 480] on div "Eraser" at bounding box center [149, 576] width 53 height 20
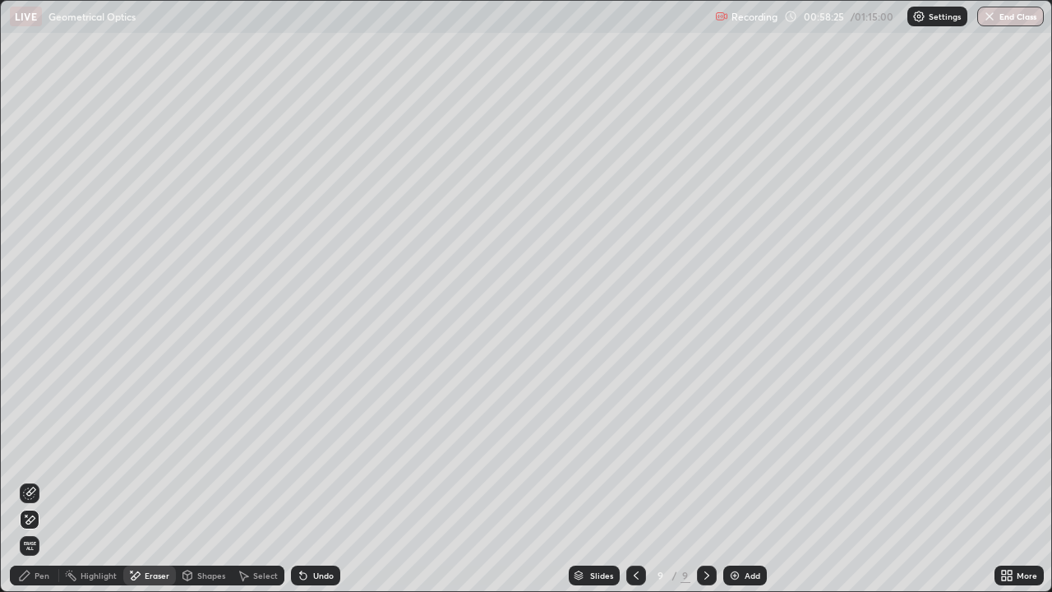
click at [33, 480] on div "Pen" at bounding box center [34, 576] width 49 height 20
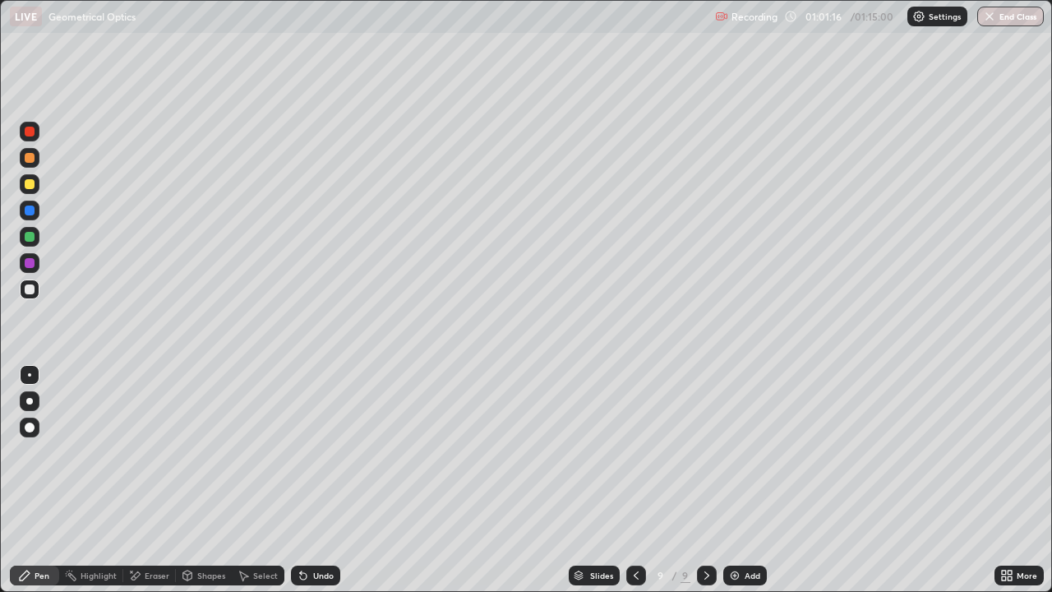
click at [759, 480] on div "Add" at bounding box center [745, 576] width 44 height 20
click at [32, 235] on div at bounding box center [30, 237] width 10 height 10
click at [38, 293] on div at bounding box center [30, 289] width 20 height 20
click at [332, 480] on div "Undo" at bounding box center [315, 576] width 49 height 20
click at [31, 289] on div at bounding box center [30, 289] width 10 height 10
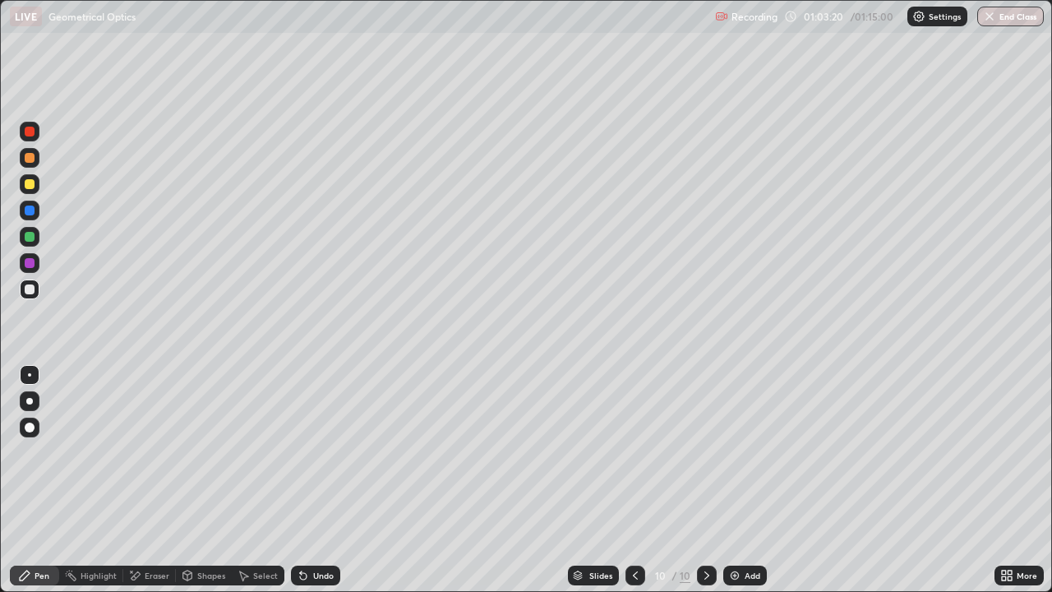
click at [314, 480] on div "Undo" at bounding box center [323, 575] width 21 height 8
click at [1000, 16] on button "End Class" at bounding box center [1010, 17] width 67 height 20
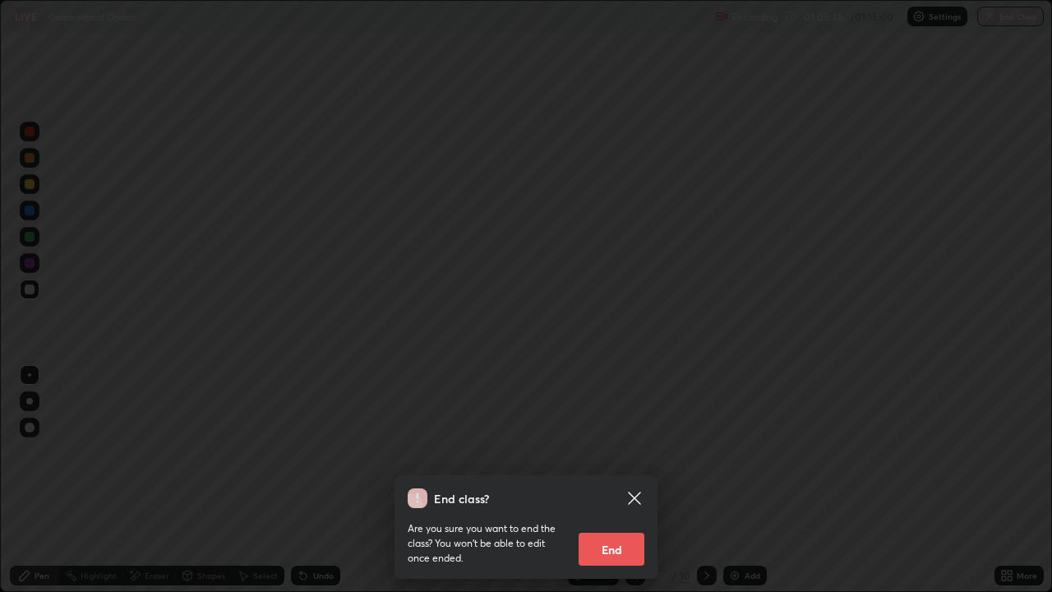
click at [627, 480] on button "End" at bounding box center [612, 549] width 66 height 33
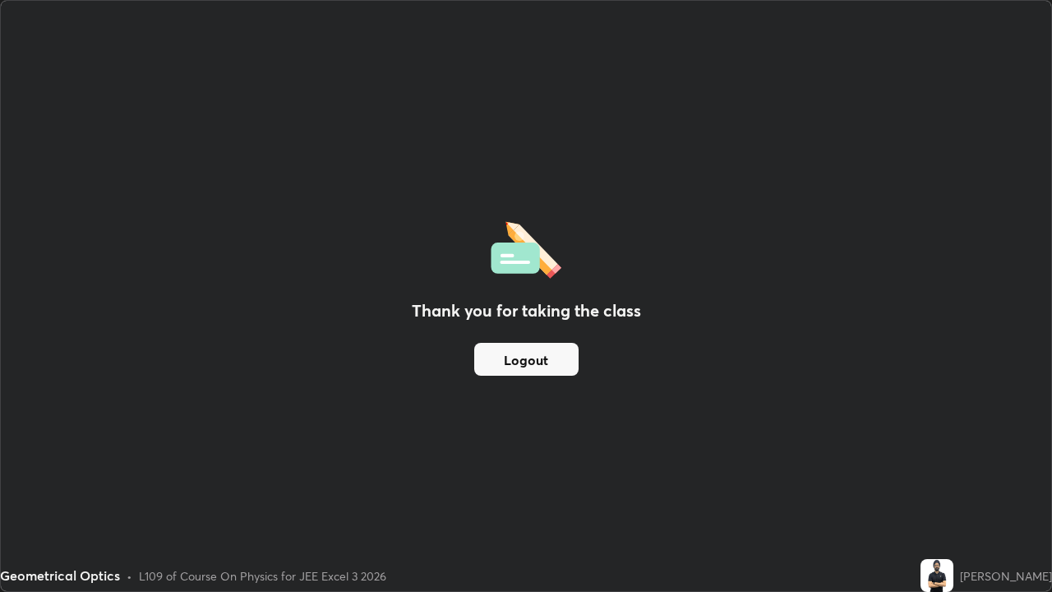
click at [533, 363] on button "Logout" at bounding box center [526, 359] width 104 height 33
